Goal: Task Accomplishment & Management: Manage account settings

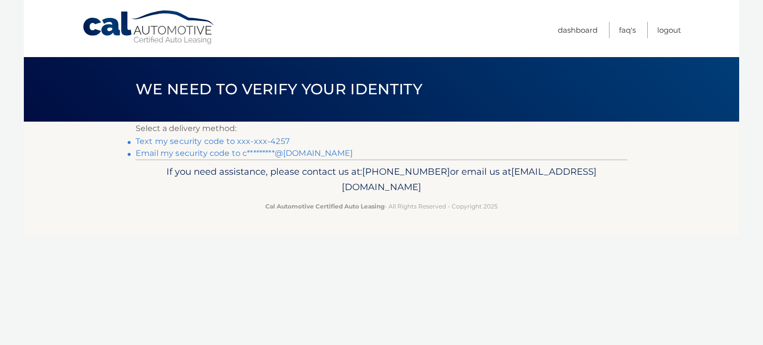
click at [270, 141] on link "Text my security code to xxx-xxx-4257" at bounding box center [213, 141] width 154 height 9
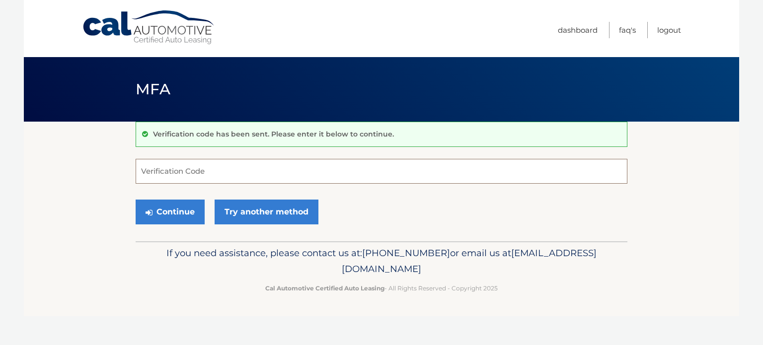
click at [222, 170] on input "Verification Code" at bounding box center [382, 171] width 492 height 25
type input "306773"
click at [170, 212] on button "Continue" at bounding box center [170, 212] width 69 height 25
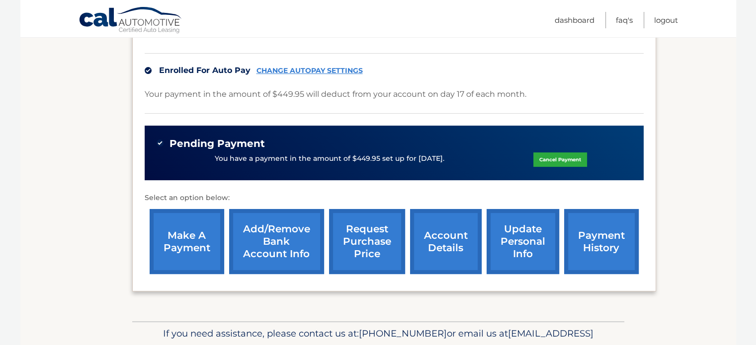
scroll to position [249, 0]
click at [590, 239] on link "payment history" at bounding box center [601, 241] width 75 height 65
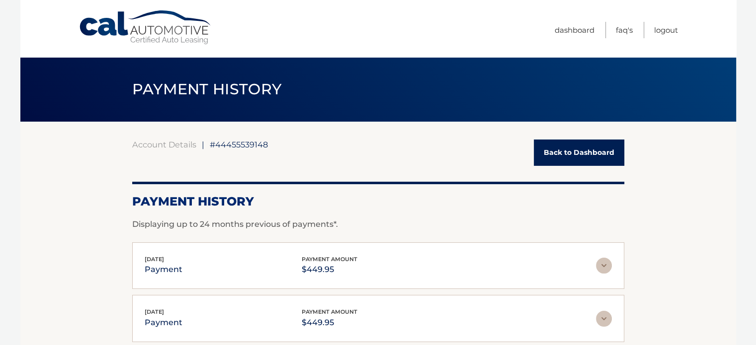
scroll to position [1, 0]
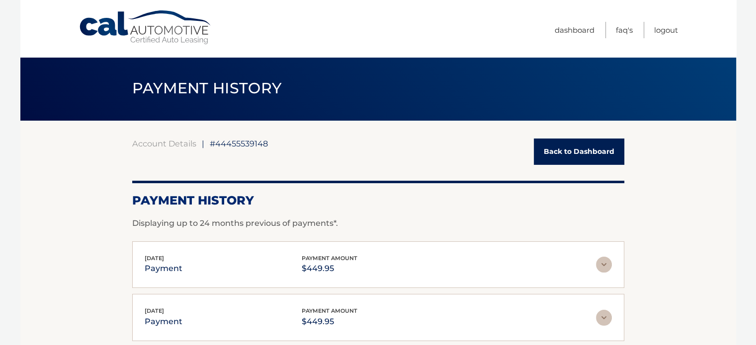
click at [561, 153] on link "Back to Dashboard" at bounding box center [579, 152] width 90 height 26
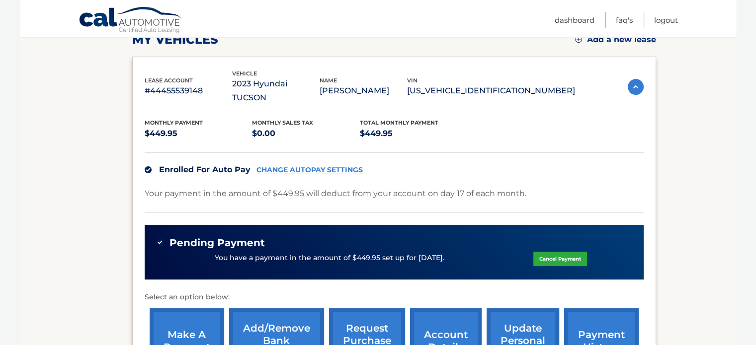
scroll to position [227, 0]
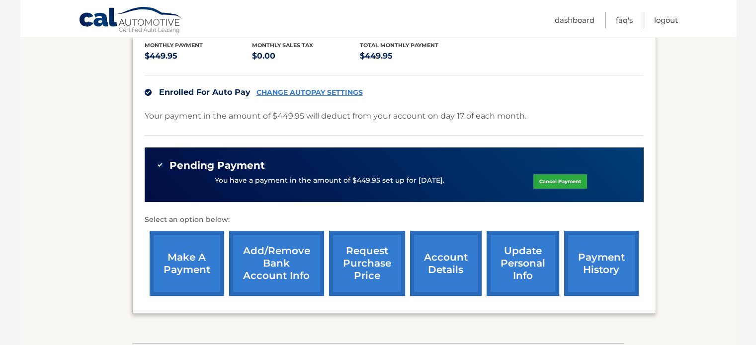
click at [509, 244] on link "update personal info" at bounding box center [523, 263] width 73 height 65
click at [364, 260] on link "request purchase price" at bounding box center [367, 263] width 76 height 65
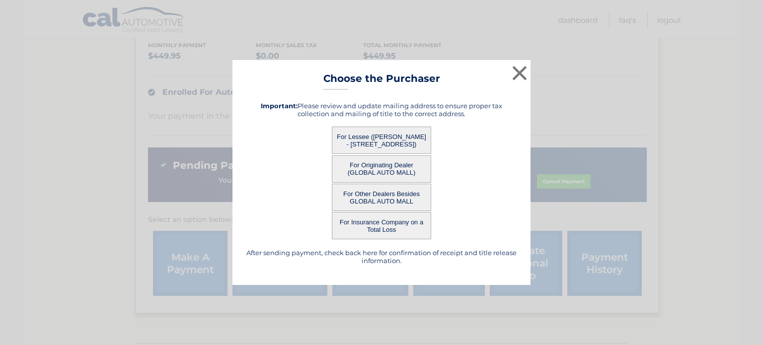
click at [386, 137] on button "For Lessee ([PERSON_NAME] - [STREET_ADDRESS])" at bounding box center [381, 140] width 99 height 27
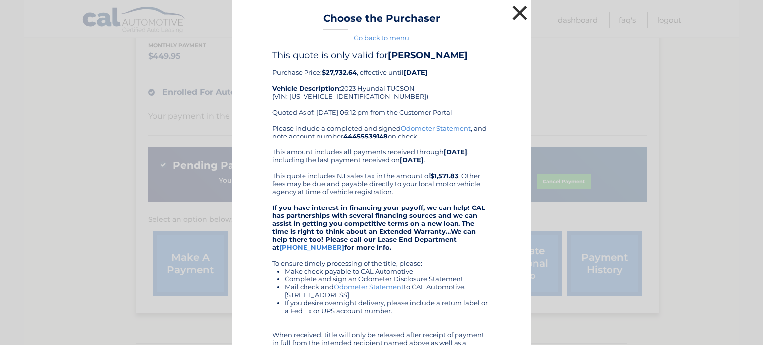
click at [515, 14] on button "×" at bounding box center [520, 13] width 20 height 20
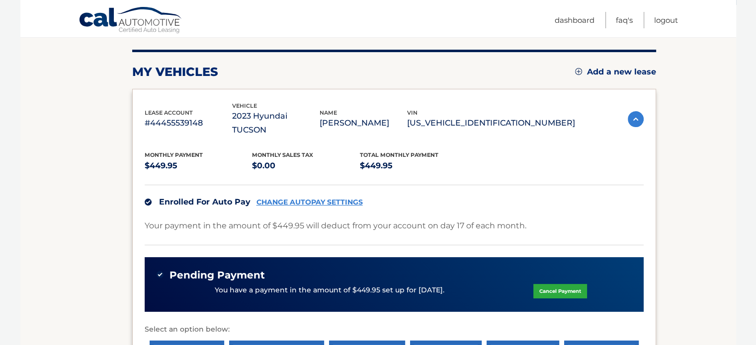
scroll to position [116, 0]
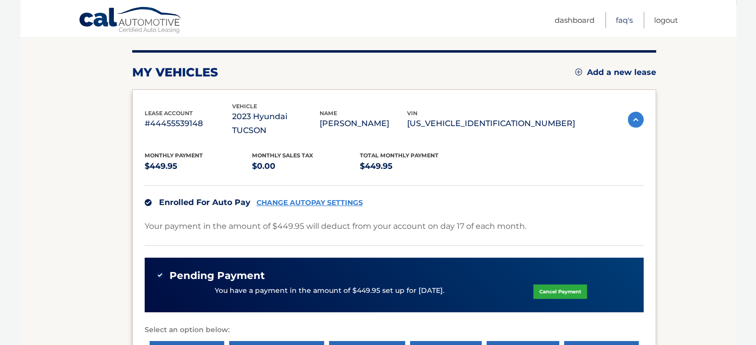
click at [616, 23] on link "FAQ's" at bounding box center [624, 20] width 17 height 16
